Goal: Information Seeking & Learning: Understand process/instructions

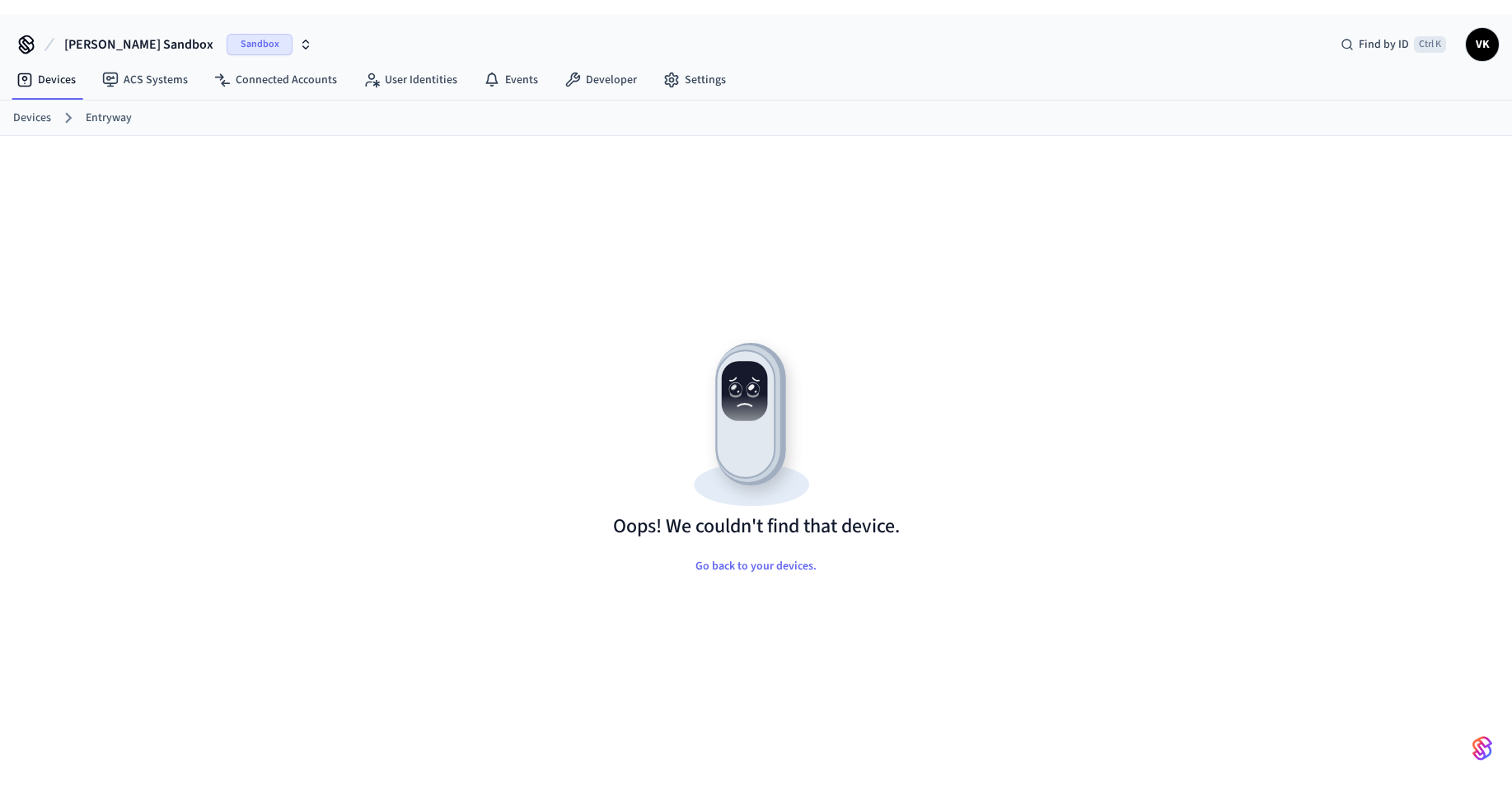
scroll to position [14, 0]
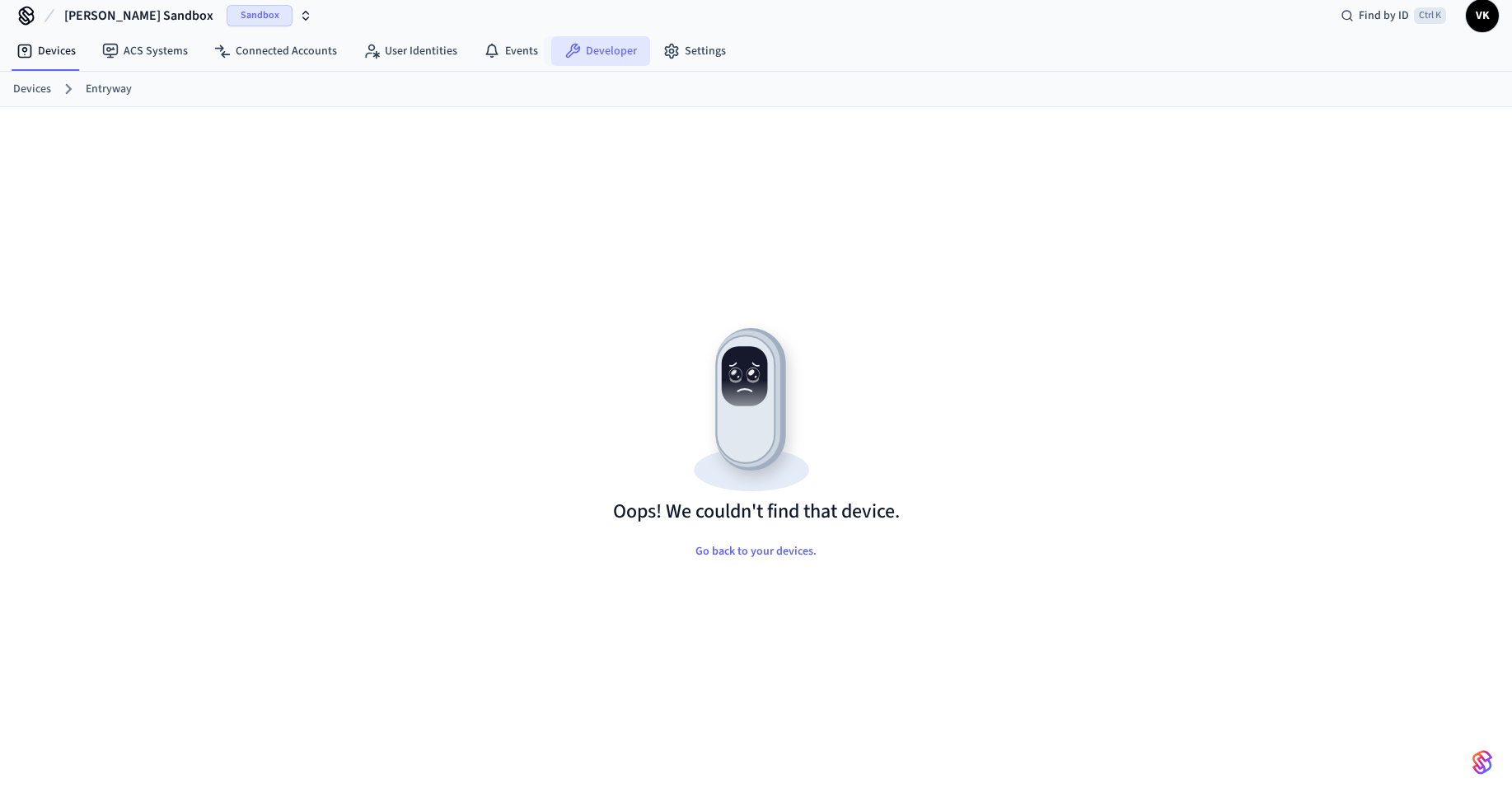
click at [578, 37] on link "Developer" at bounding box center [600, 51] width 98 height 30
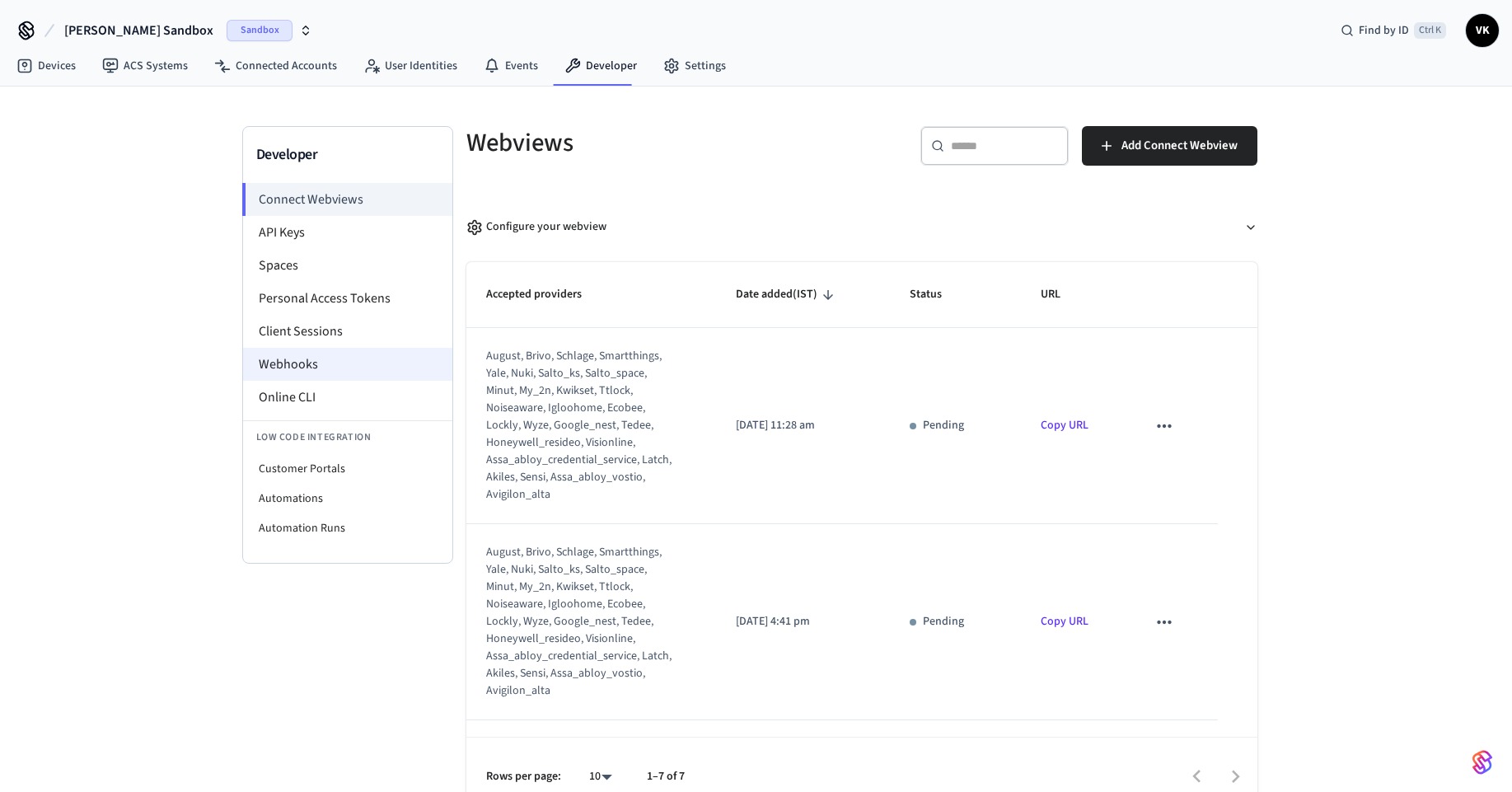
click at [365, 359] on li "Webhooks" at bounding box center [347, 364] width 209 height 33
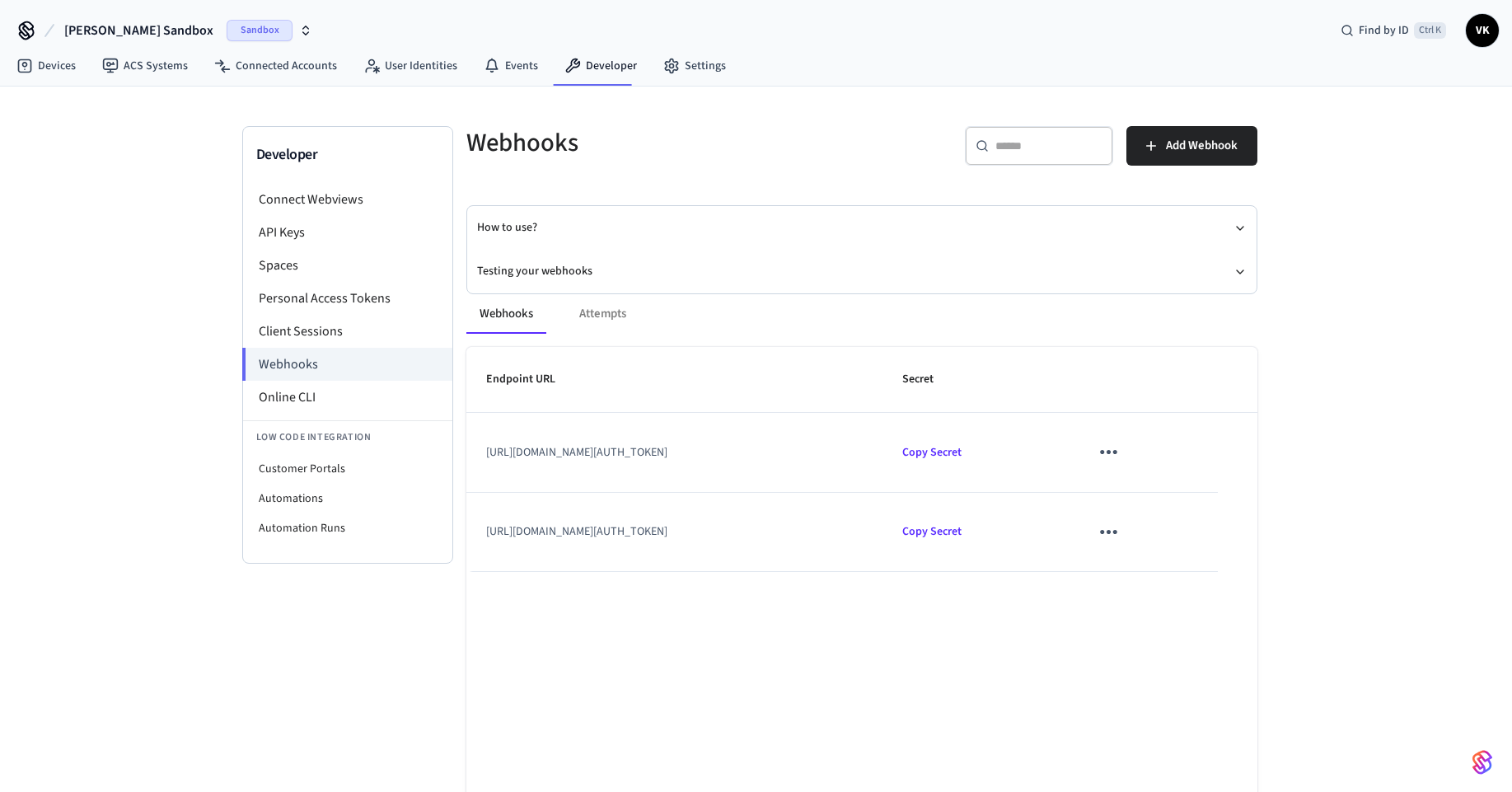
click at [650, 441] on td "https://connect.getseam.com/connect_webviews/view?connect_webview_id=5c7435f2-b…" at bounding box center [674, 452] width 417 height 79
drag, startPoint x: 645, startPoint y: 462, endPoint x: 658, endPoint y: 426, distance: 38.3
click at [645, 461] on td "https://connect.getseam.com/connect_webviews/view?connect_webview_id=5c7435f2-b…" at bounding box center [674, 452] width 417 height 79
click at [595, 314] on div "Webhooks Attempts" at bounding box center [862, 314] width 791 height 40
drag, startPoint x: 595, startPoint y: 314, endPoint x: 549, endPoint y: 322, distance: 46.7
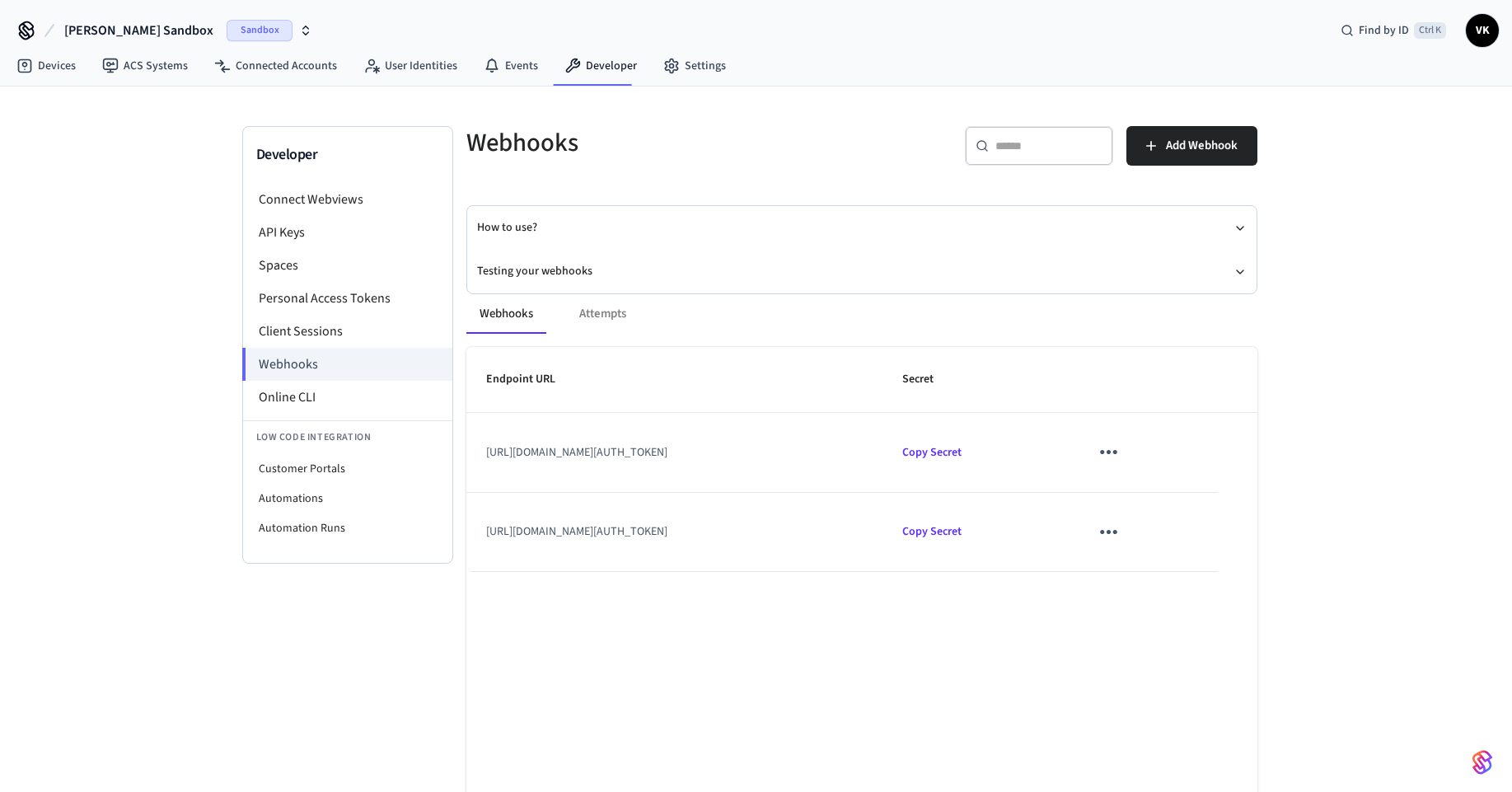
click at [595, 314] on div "Webhooks Attempts" at bounding box center [862, 314] width 791 height 40
click at [526, 322] on button "Webhooks" at bounding box center [506, 314] width 80 height 40
click at [538, 273] on button "Testing your webhooks" at bounding box center [862, 271] width 770 height 43
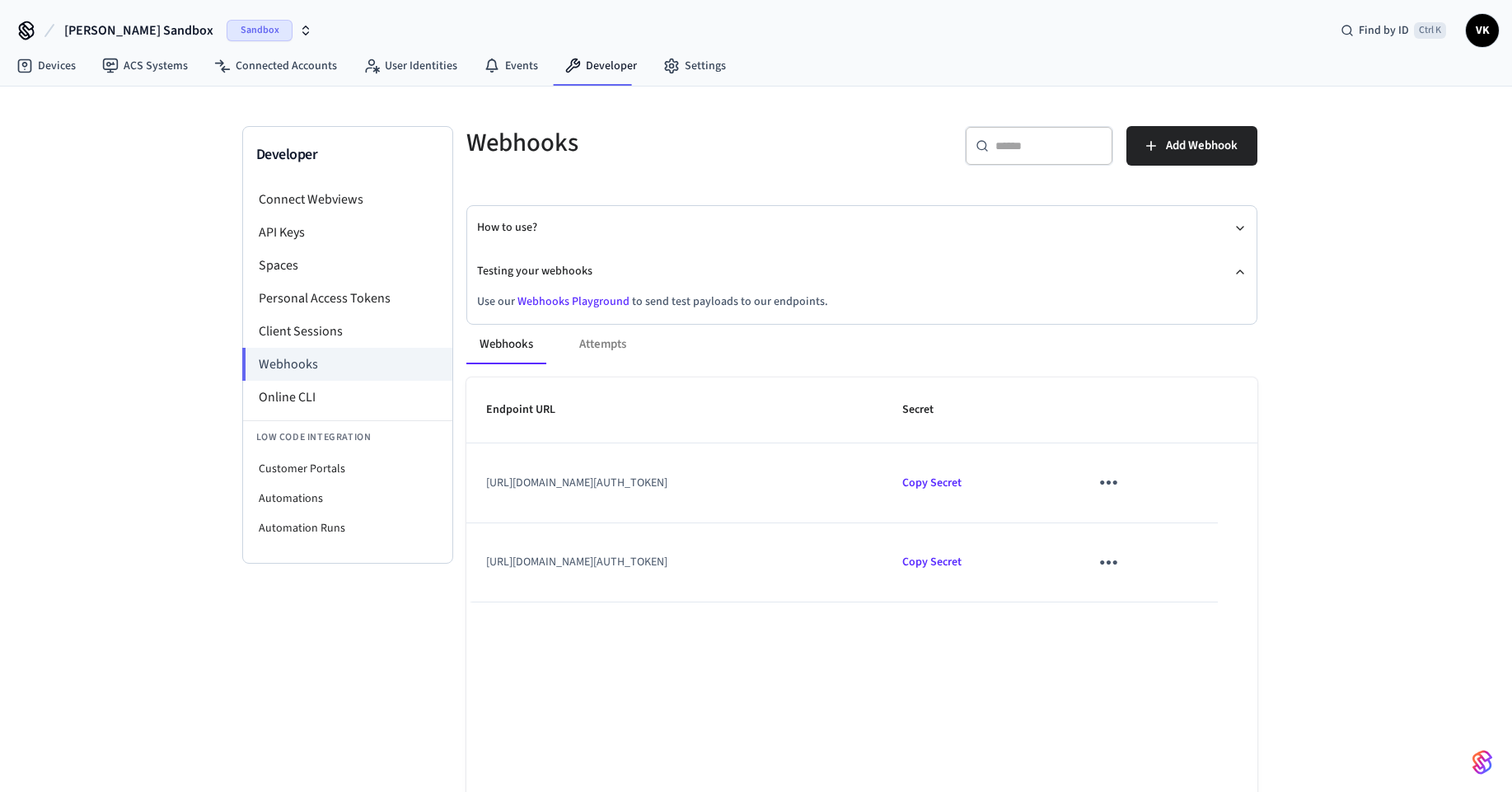
click at [555, 300] on link "Webhooks Playground" at bounding box center [573, 301] width 112 height 16
